Goal: Find specific page/section: Find specific page/section

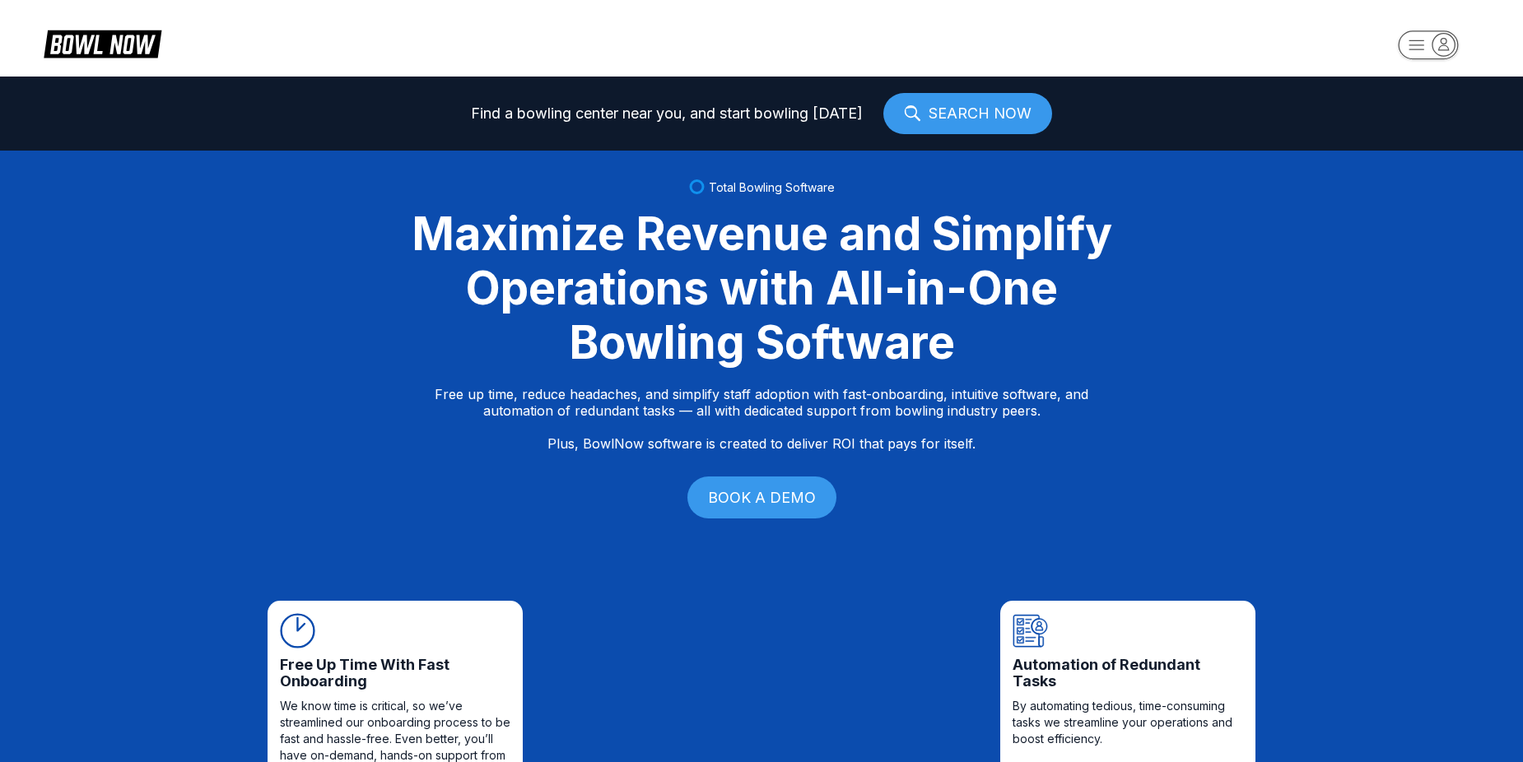
click at [1439, 44] on icon "button" at bounding box center [1443, 44] width 22 height 22
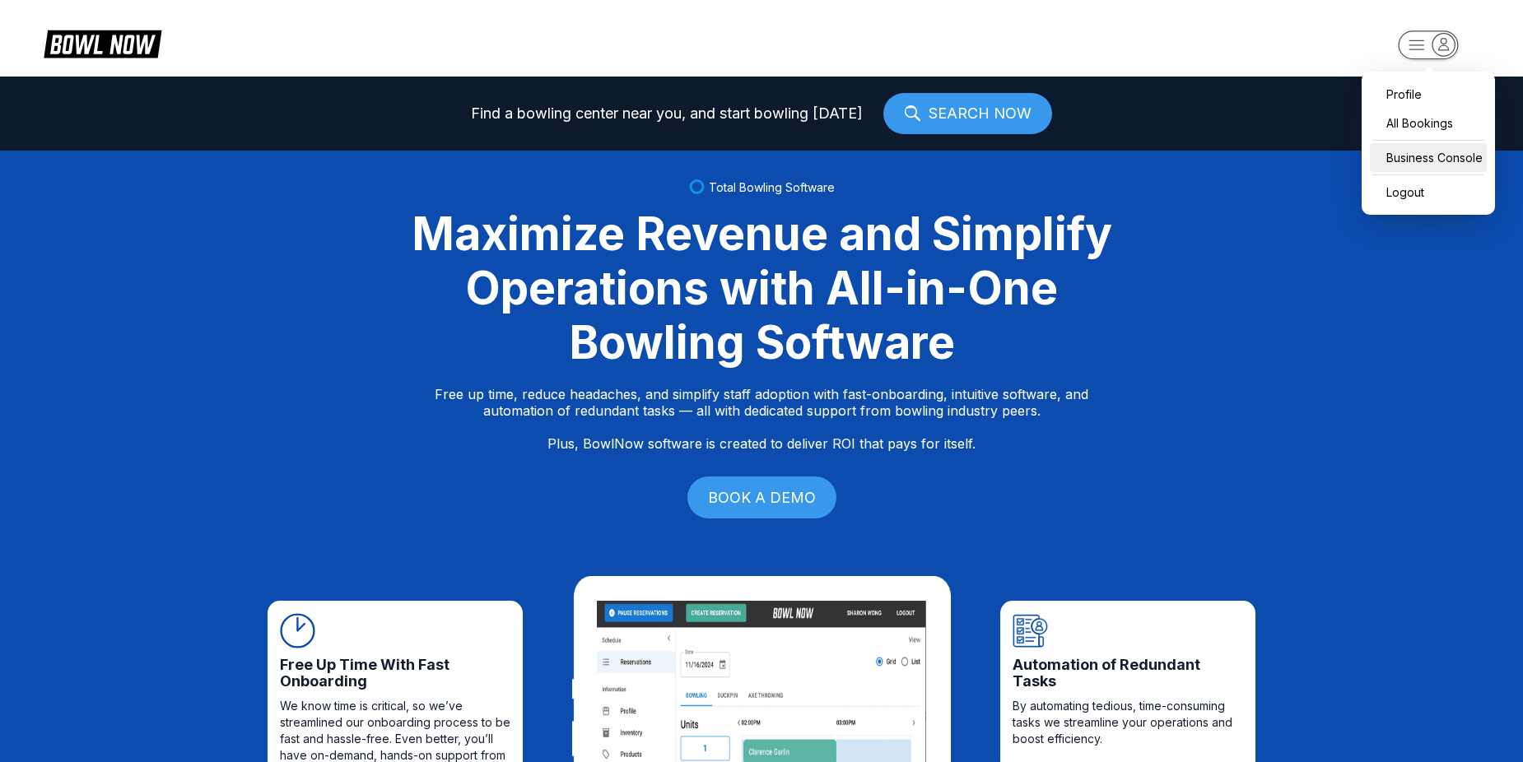
click at [1426, 156] on div "Business Console" at bounding box center [1428, 157] width 117 height 29
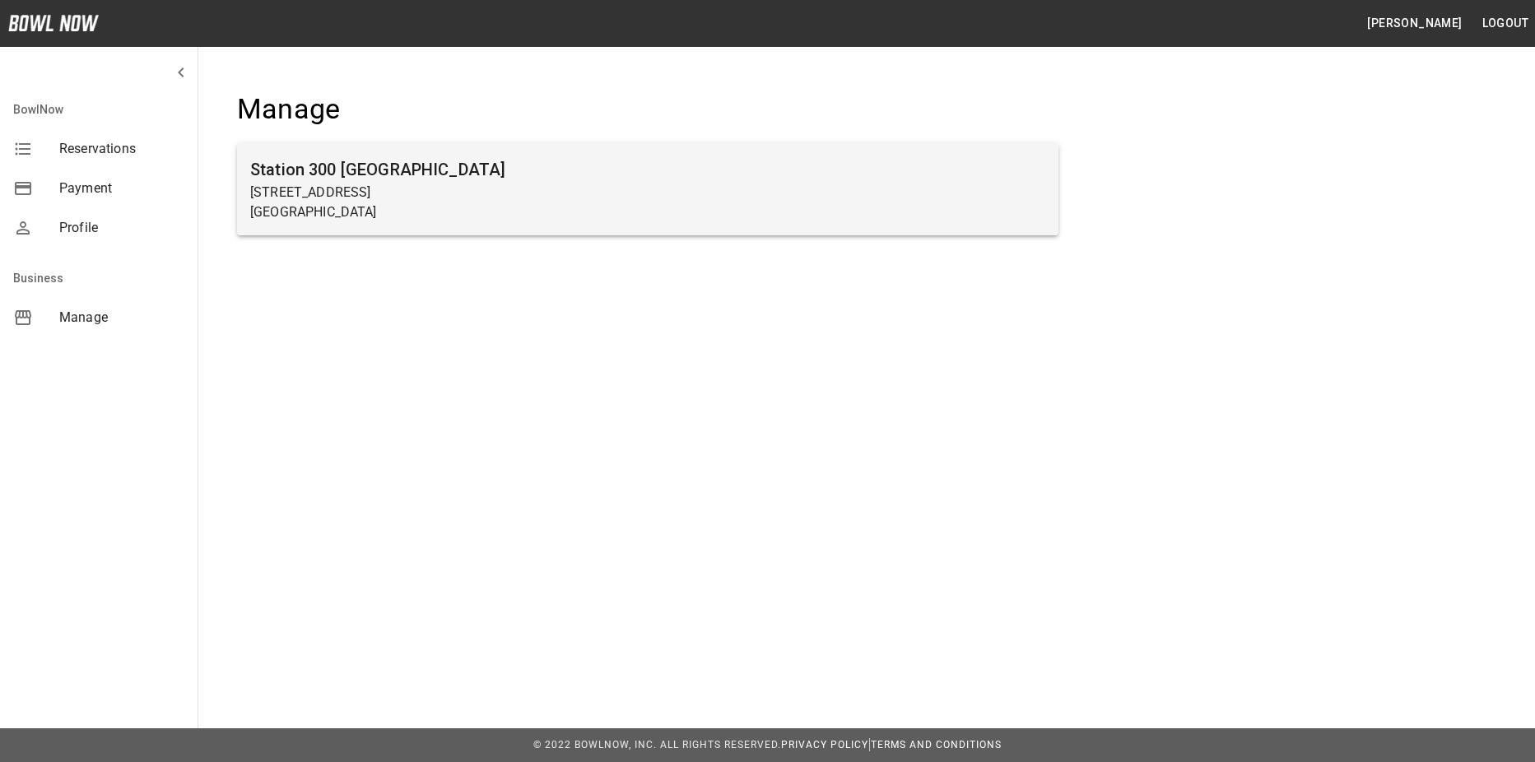
click at [485, 180] on h6 "Station 300 Gainesville" at bounding box center [647, 169] width 795 height 26
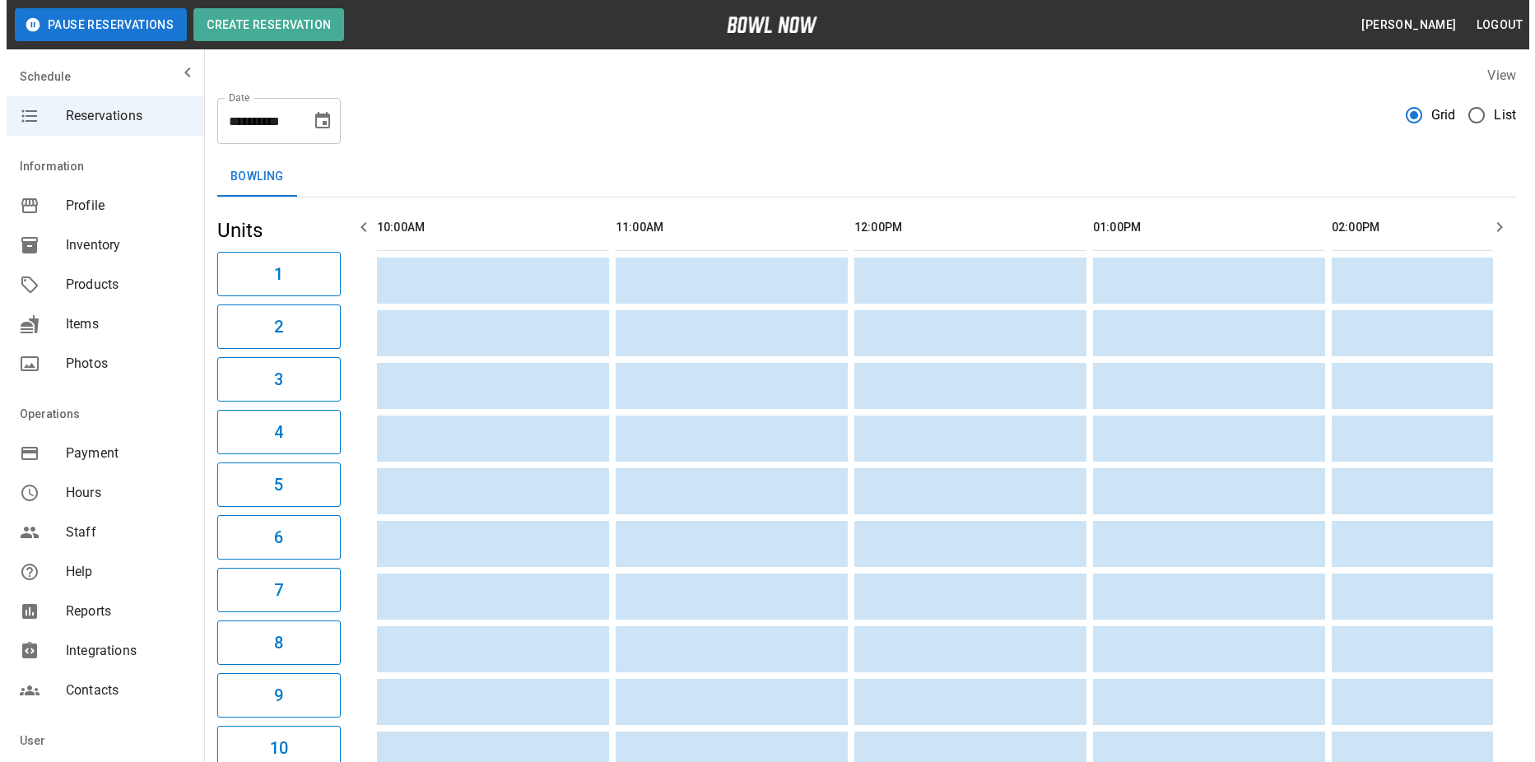
scroll to position [0, 1194]
